Goal: Task Accomplishment & Management: Manage account settings

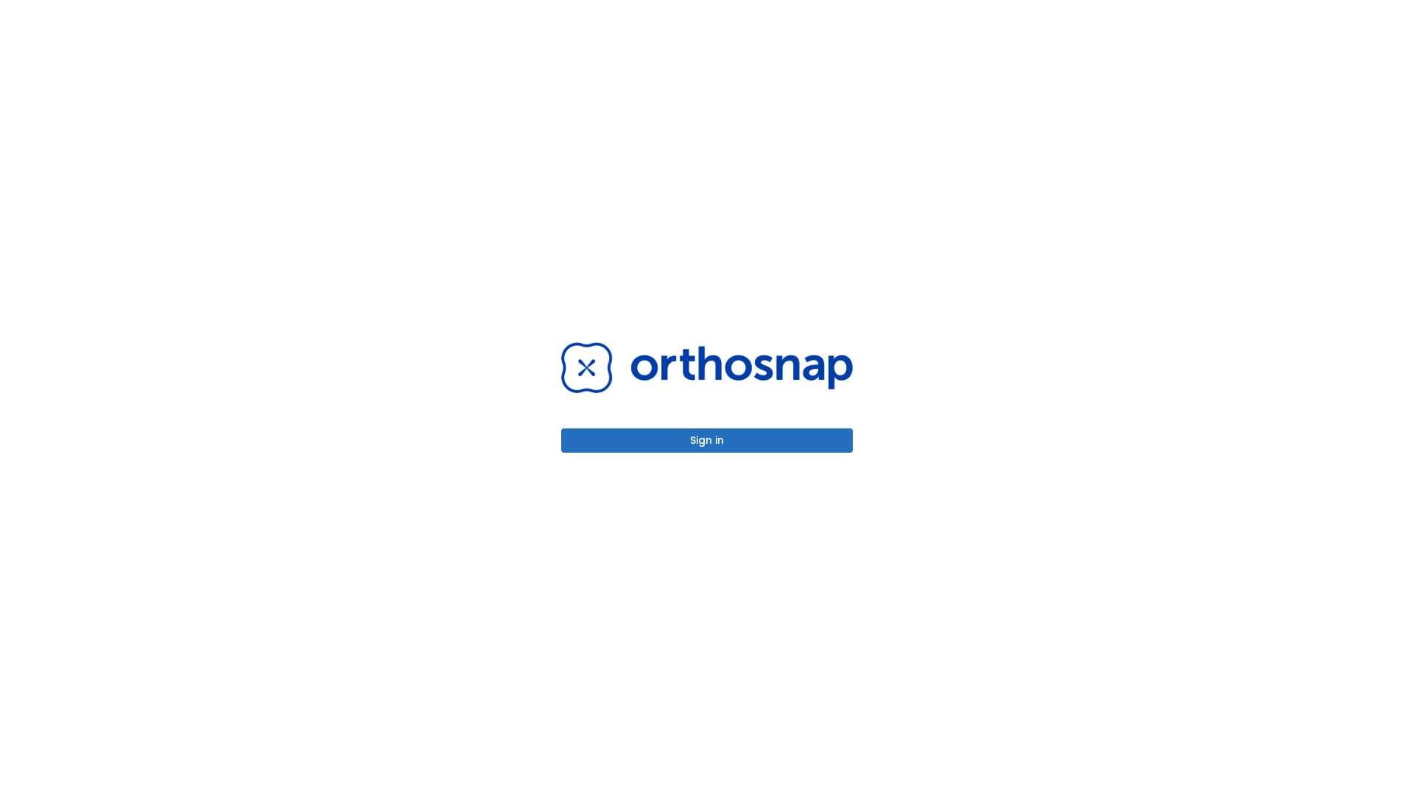
click at [707, 440] on button "Sign in" at bounding box center [707, 441] width 292 height 24
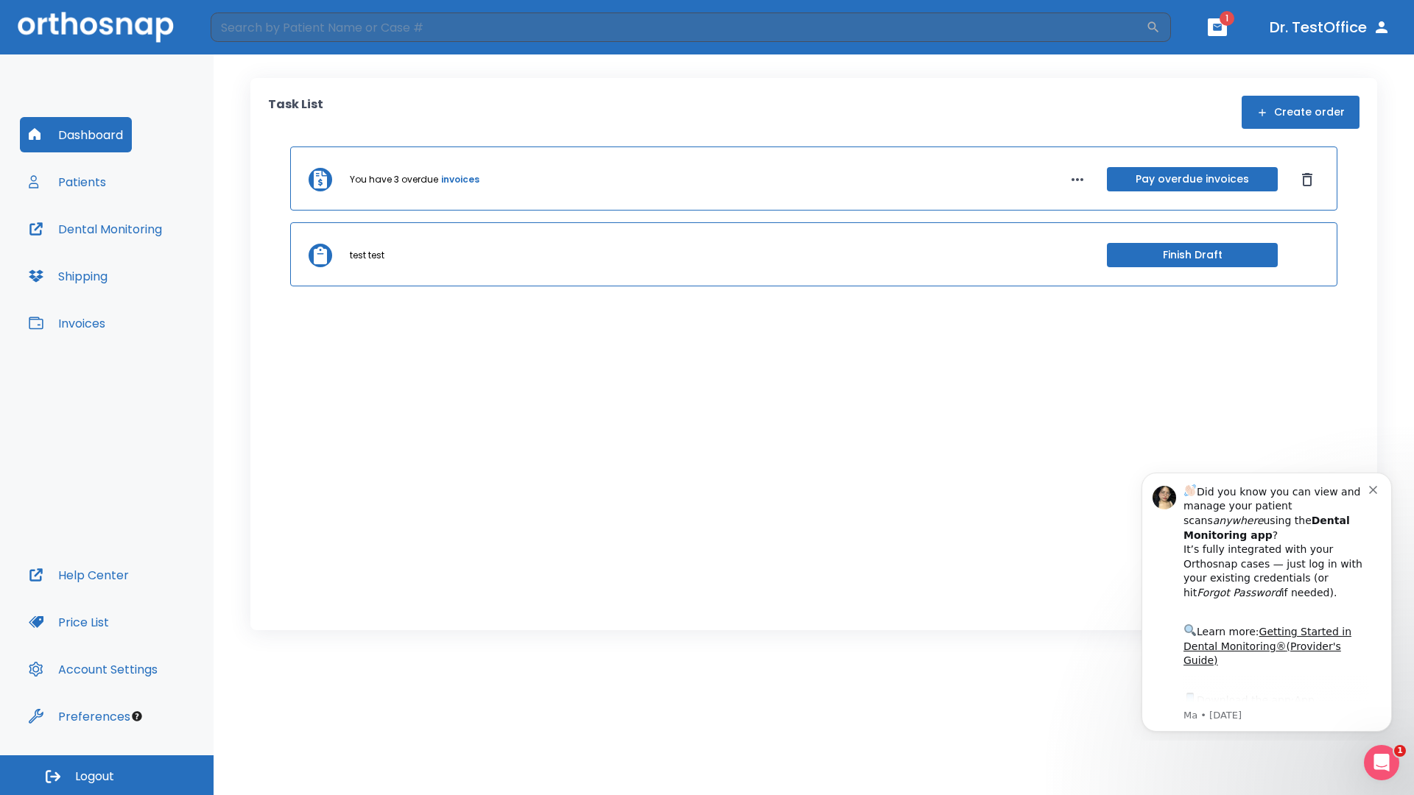
click at [107, 775] on span "Logout" at bounding box center [94, 777] width 39 height 16
